Goal: Task Accomplishment & Management: Use online tool/utility

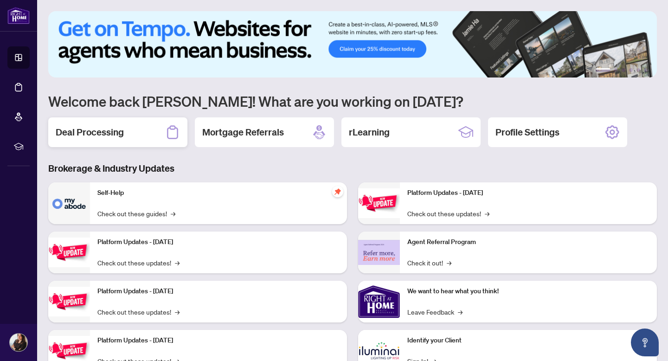
click at [152, 141] on div "Deal Processing" at bounding box center [117, 132] width 139 height 30
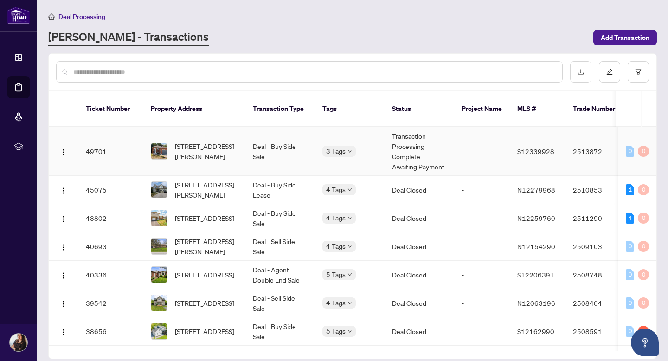
click at [265, 137] on td "Deal - Buy Side Sale" at bounding box center [280, 151] width 70 height 49
